Goal: Check status: Check status

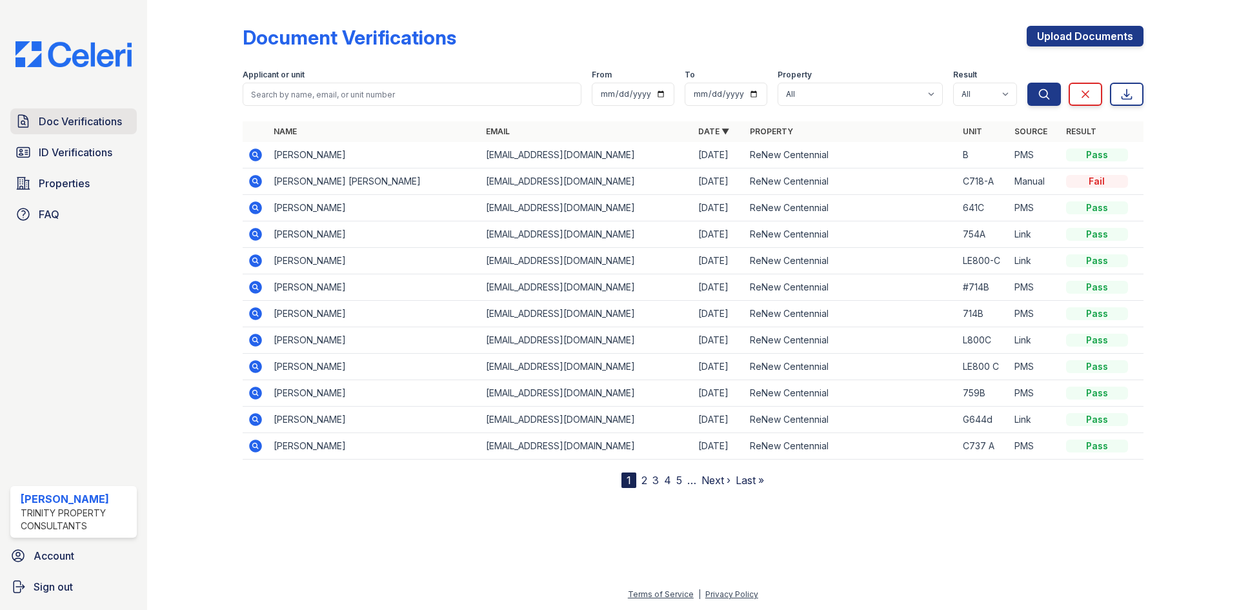
click at [93, 127] on span "Doc Verifications" at bounding box center [80, 121] width 83 height 15
click at [256, 395] on icon at bounding box center [255, 392] width 13 height 13
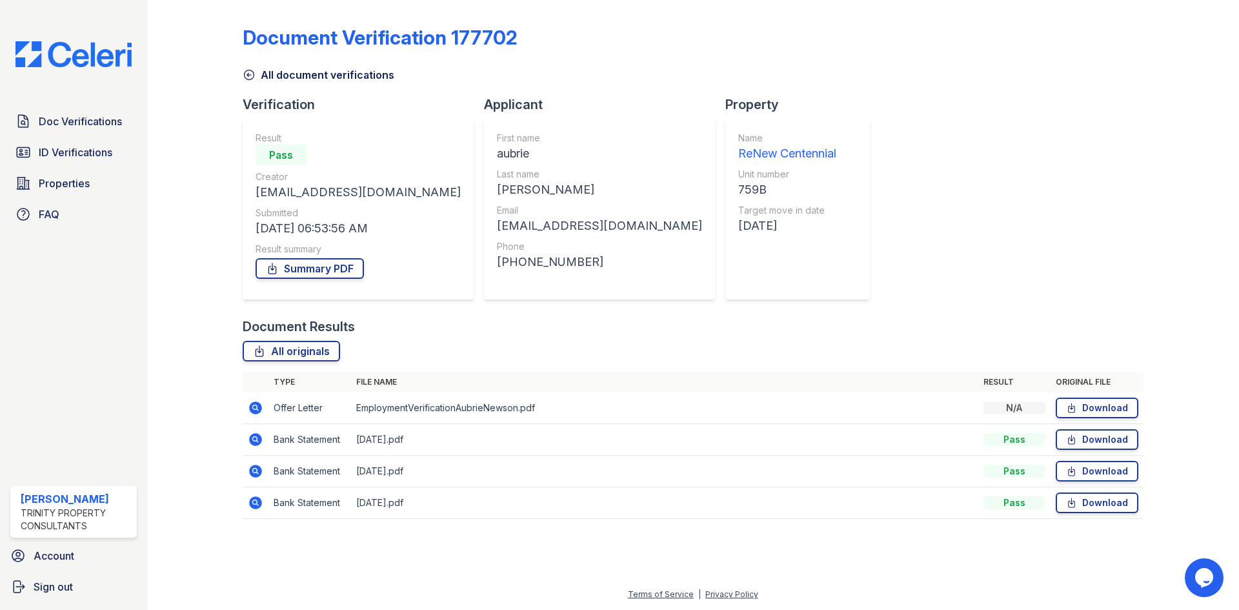
click at [257, 407] on icon at bounding box center [255, 407] width 15 height 15
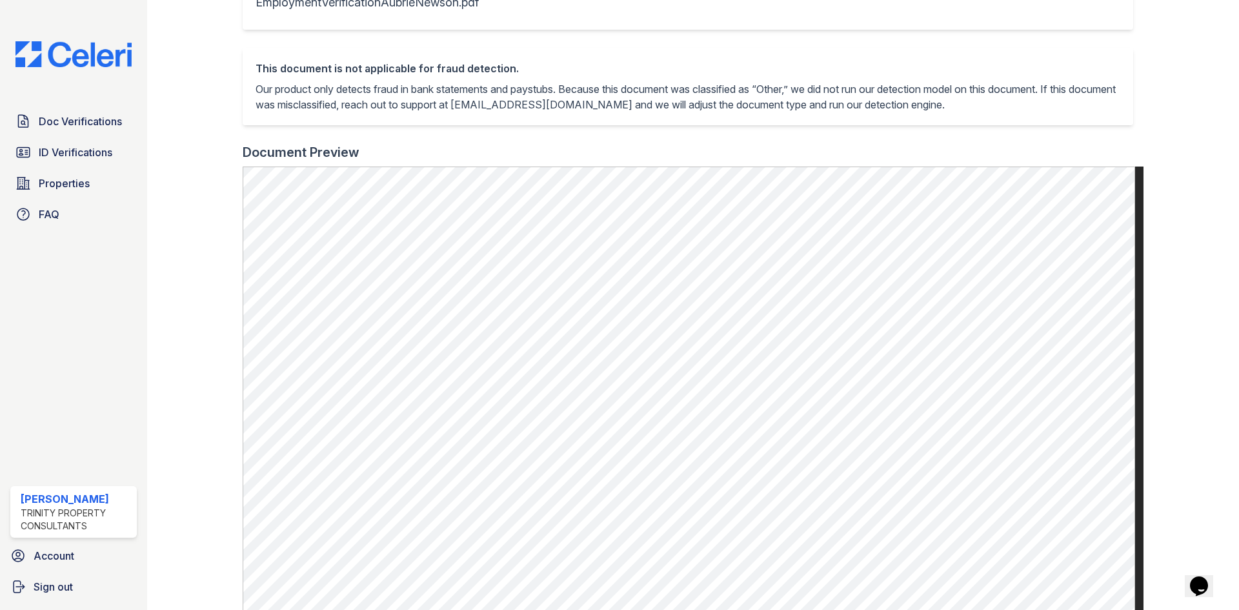
scroll to position [258, 0]
click at [91, 122] on span "Doc Verifications" at bounding box center [80, 121] width 83 height 15
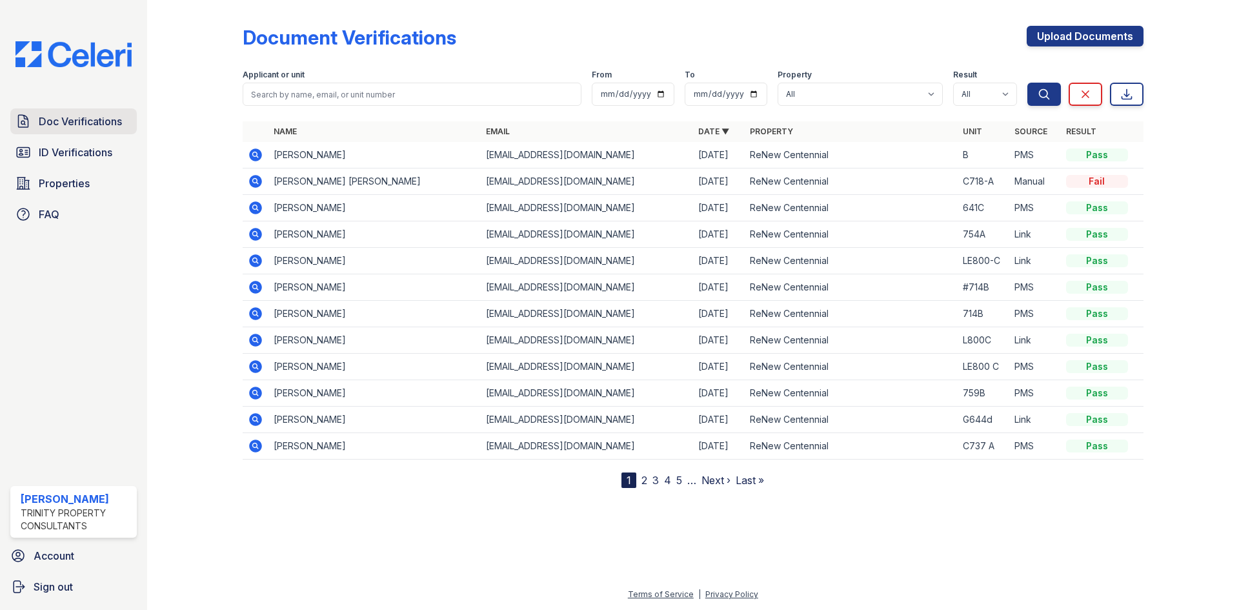
click at [63, 125] on span "Doc Verifications" at bounding box center [80, 121] width 83 height 15
